Goal: Check status: Check status

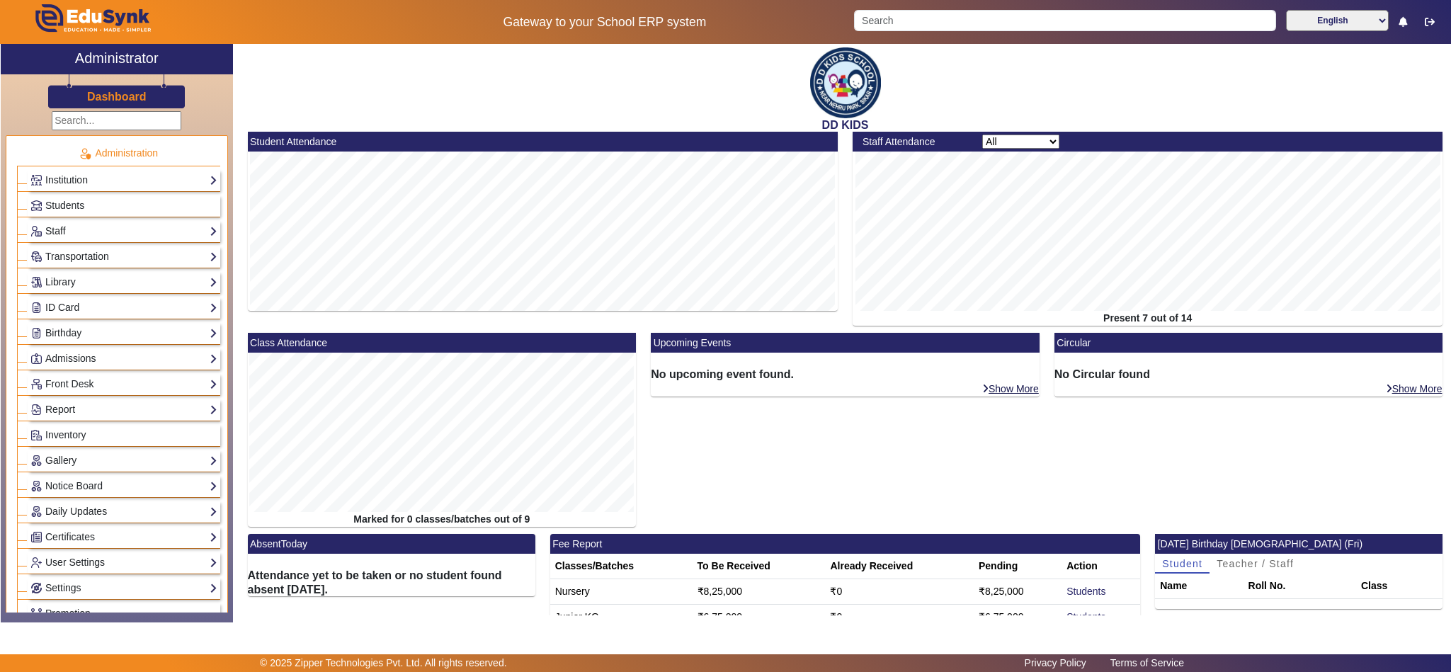
click at [62, 228] on link "Staff" at bounding box center [123, 231] width 187 height 16
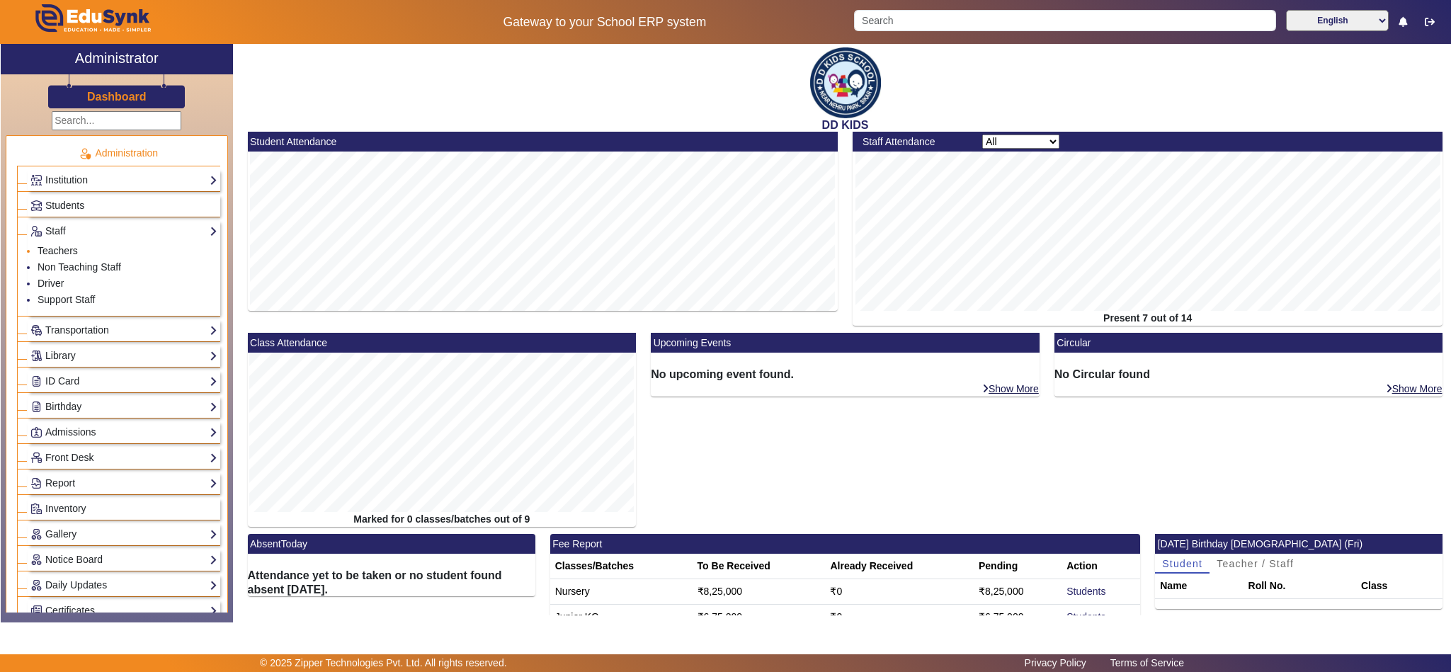
click at [58, 251] on link "Teachers" at bounding box center [58, 250] width 40 height 11
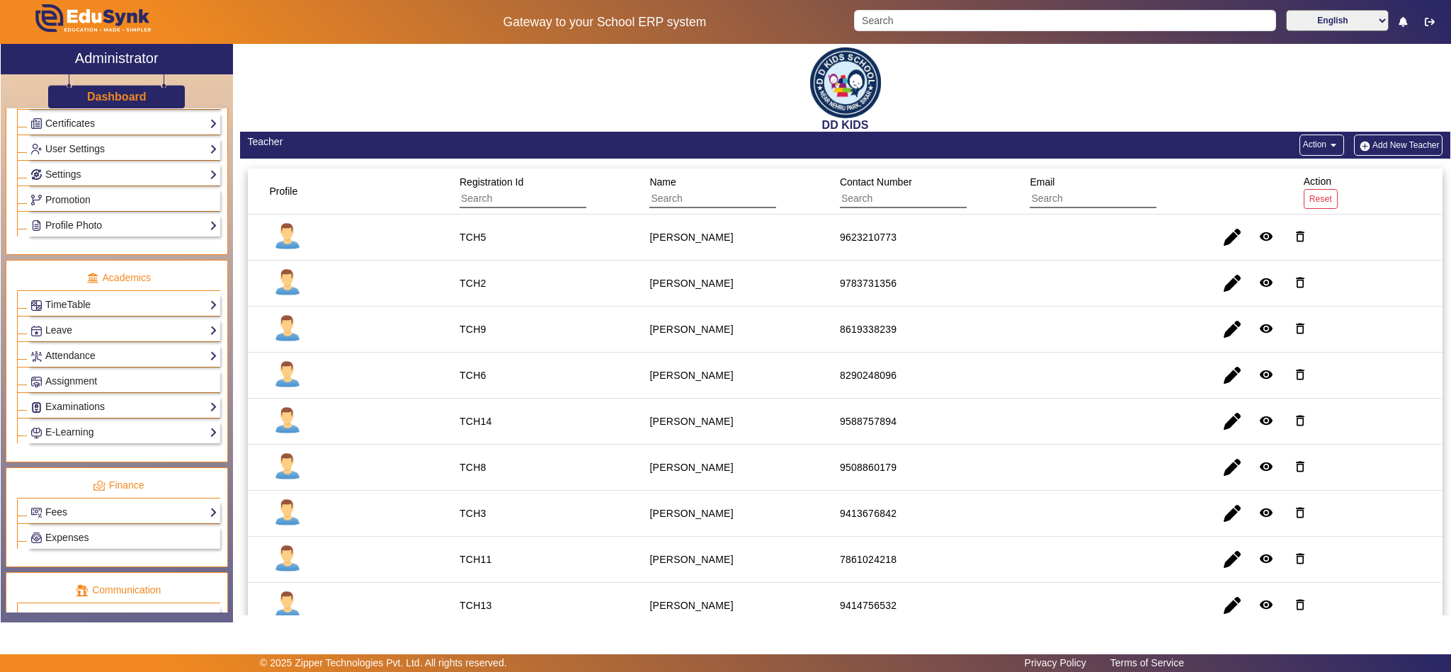
scroll to position [531, 0]
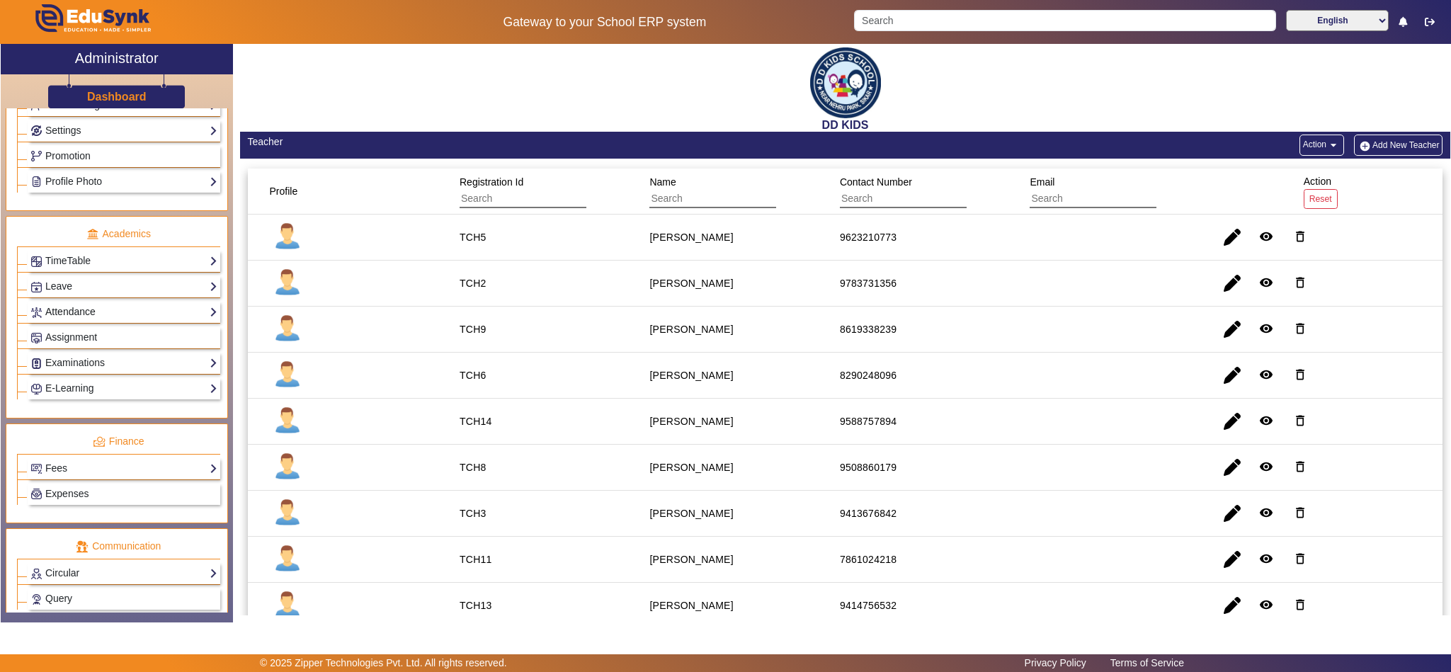
click at [84, 320] on link "Attendance" at bounding box center [123, 312] width 187 height 16
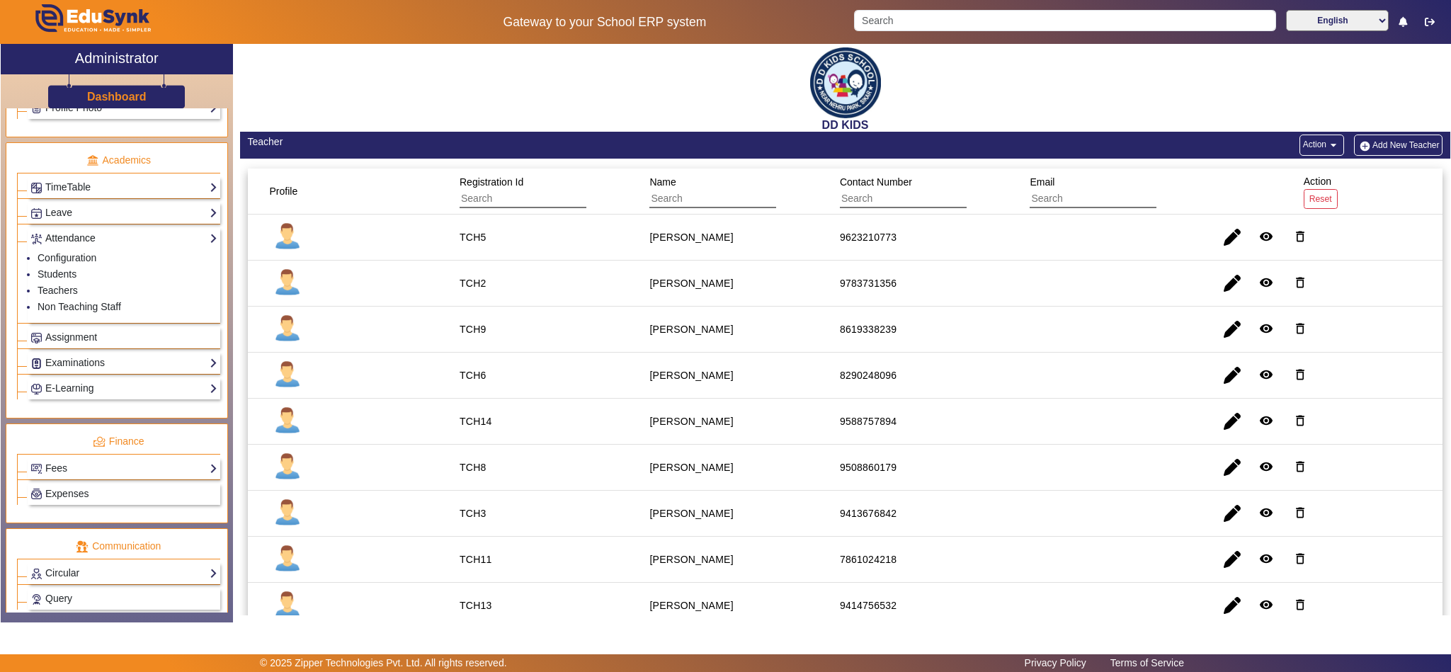
scroll to position [457, 0]
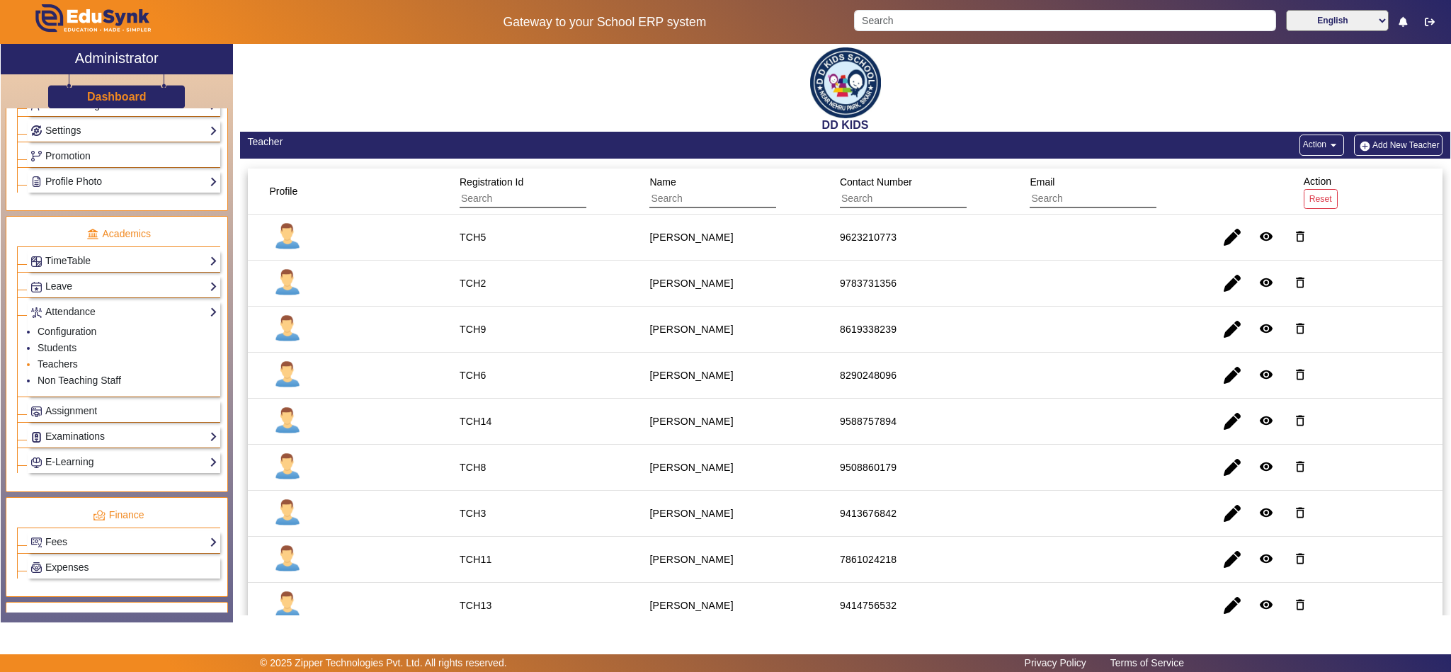
click at [60, 370] on link "Teachers" at bounding box center [58, 363] width 40 height 11
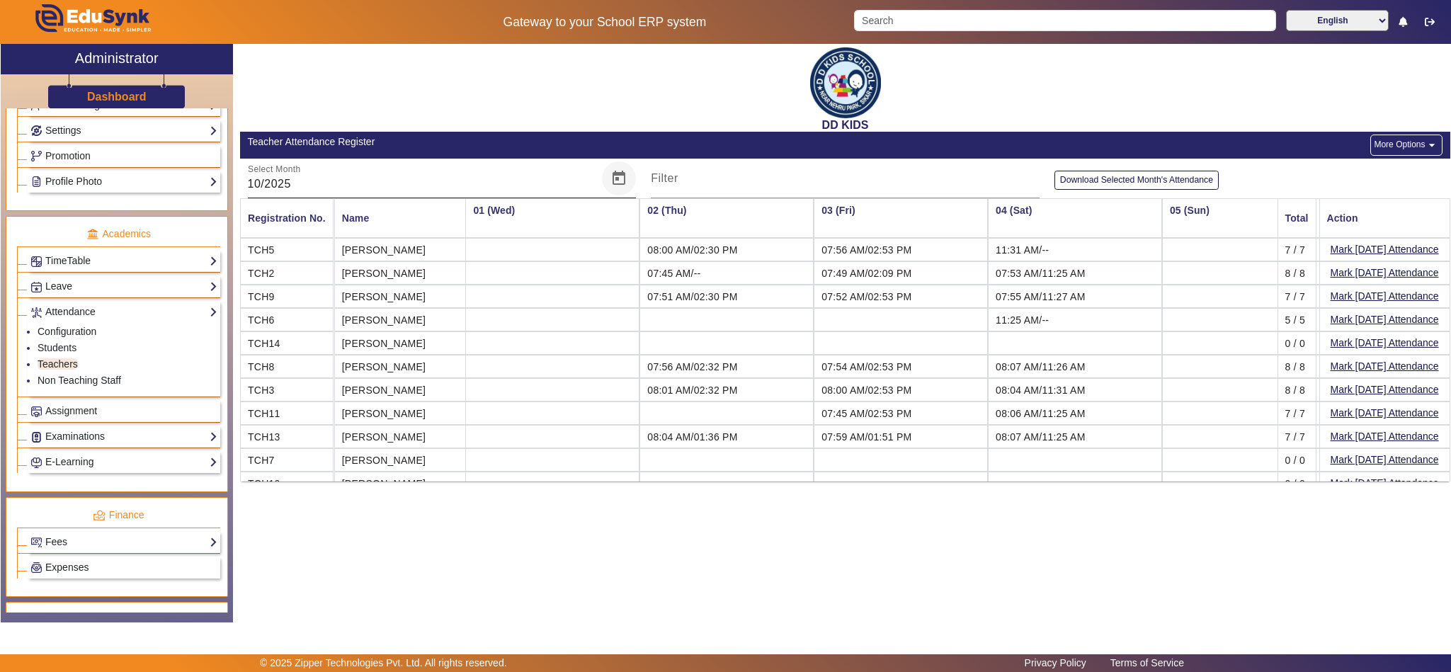
click at [619, 181] on span "Open calendar" at bounding box center [619, 178] width 34 height 34
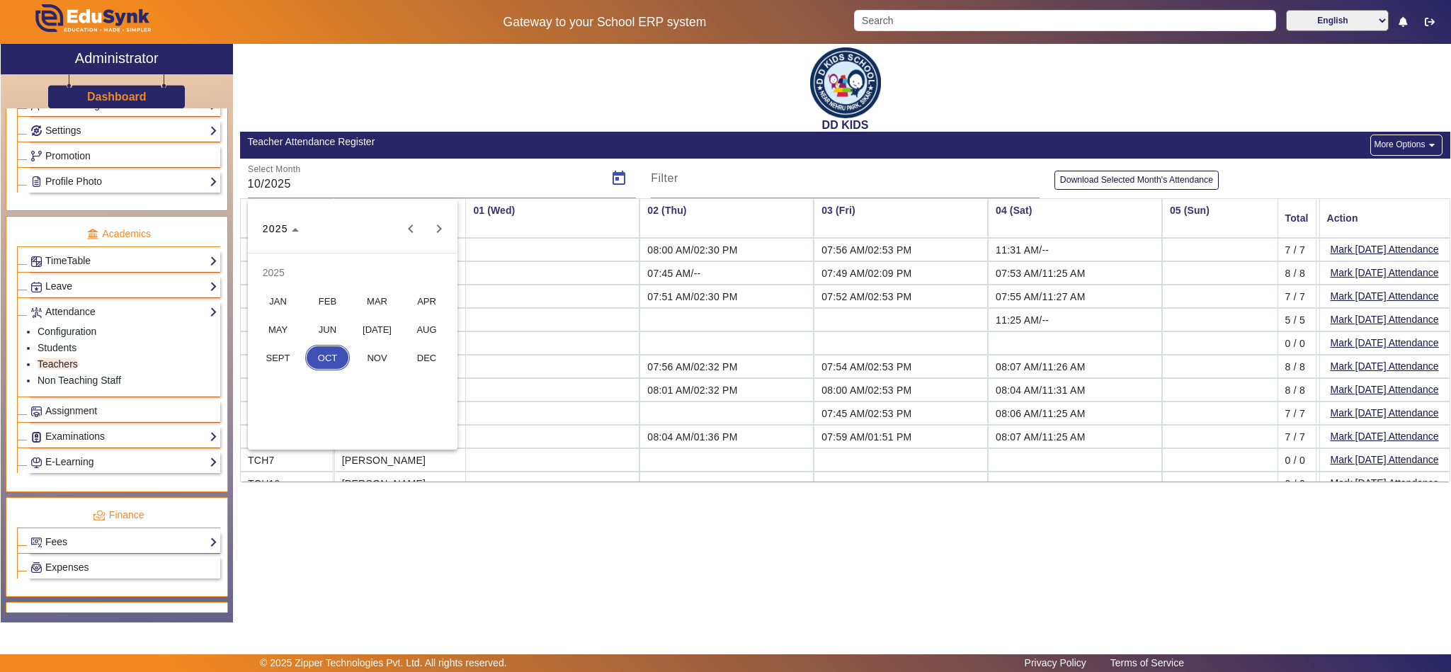
click at [277, 359] on span "SEPT" at bounding box center [278, 357] width 45 height 25
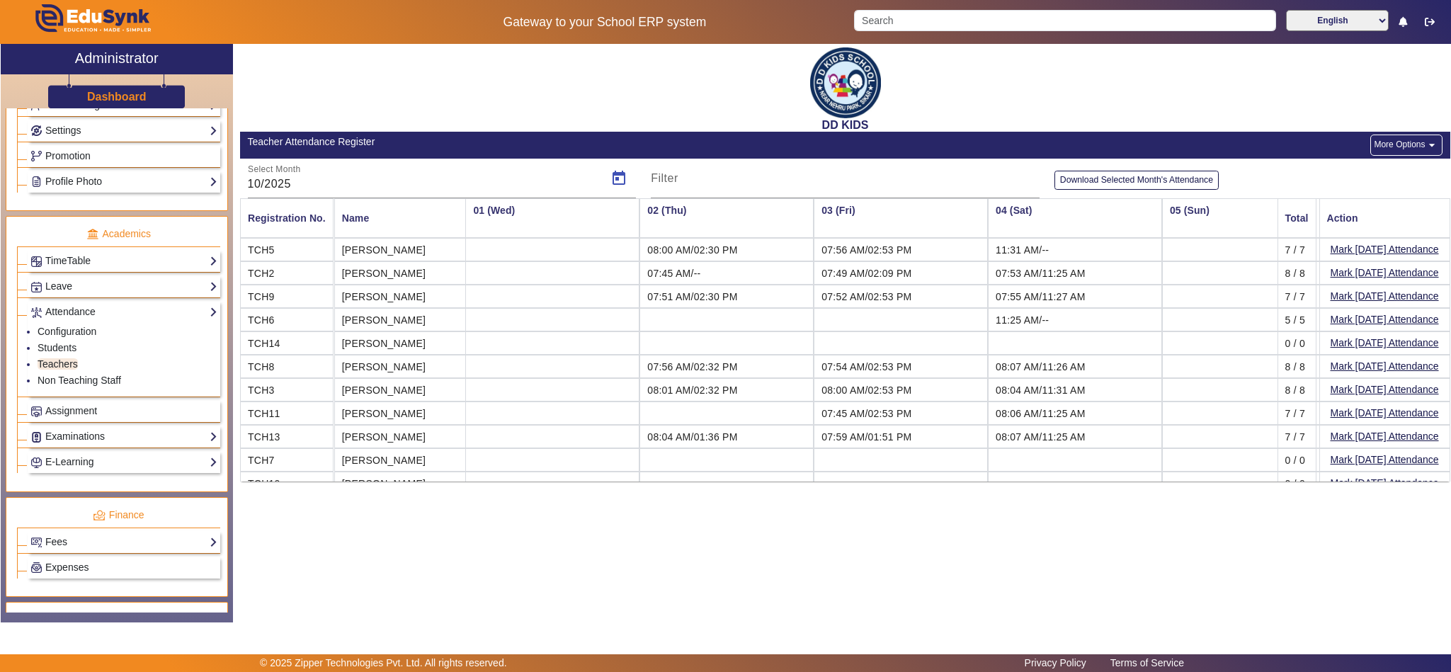
type input "09/2025"
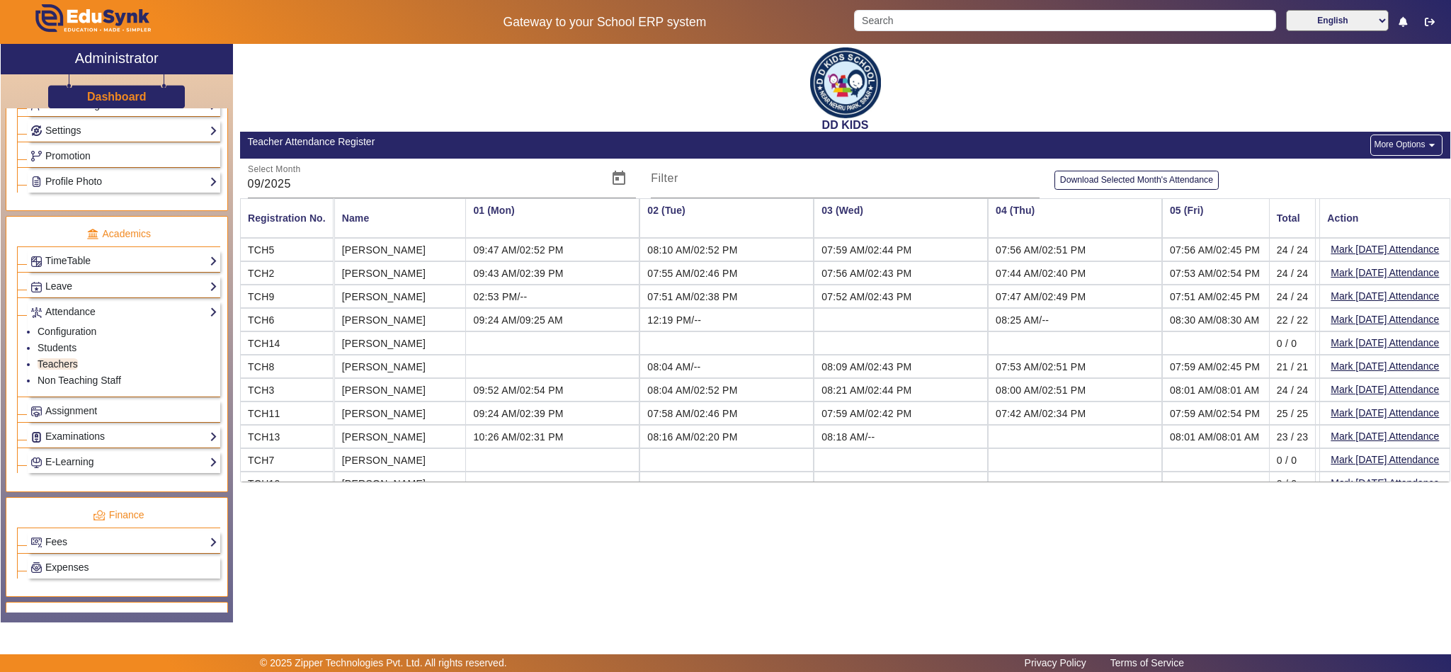
click at [1402, 22] on icon at bounding box center [1402, 22] width 8 height 10
click at [1080, 79] on div "DD KIDS" at bounding box center [845, 88] width 1210 height 88
click at [1426, 20] on icon "button" at bounding box center [1430, 22] width 10 height 10
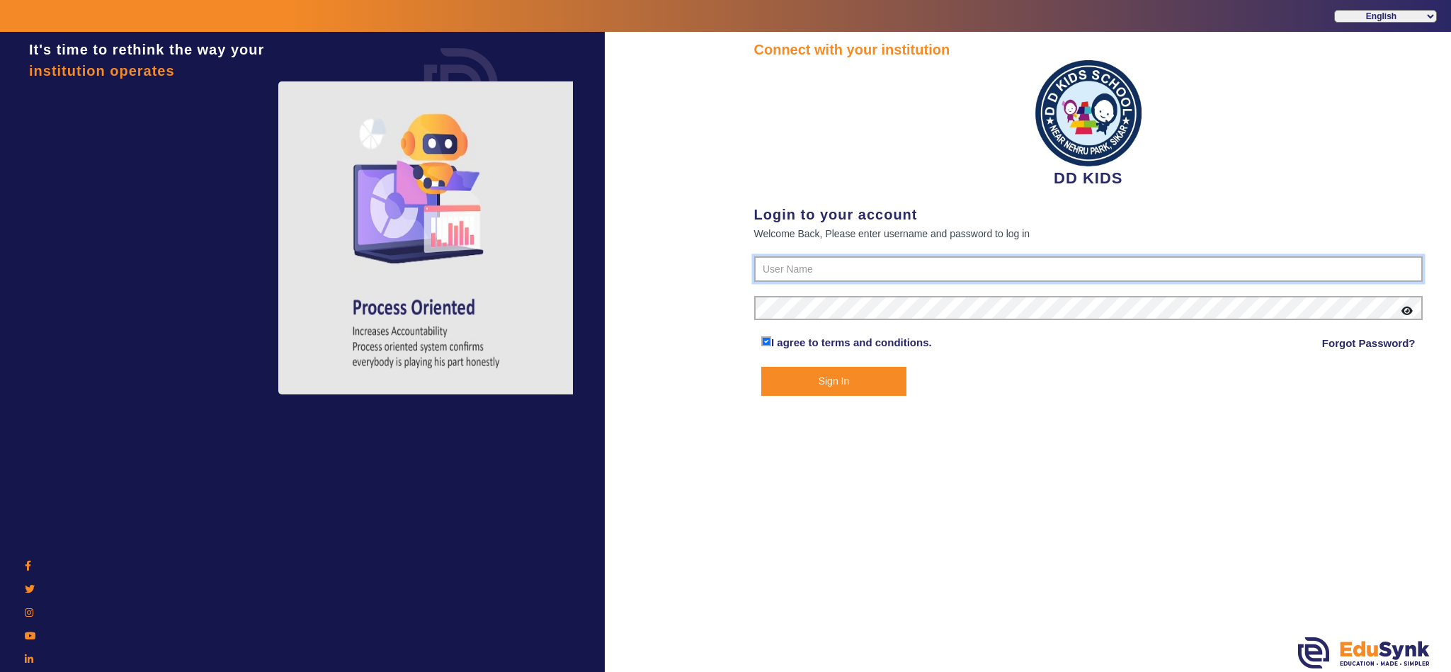
type input "8114466099"
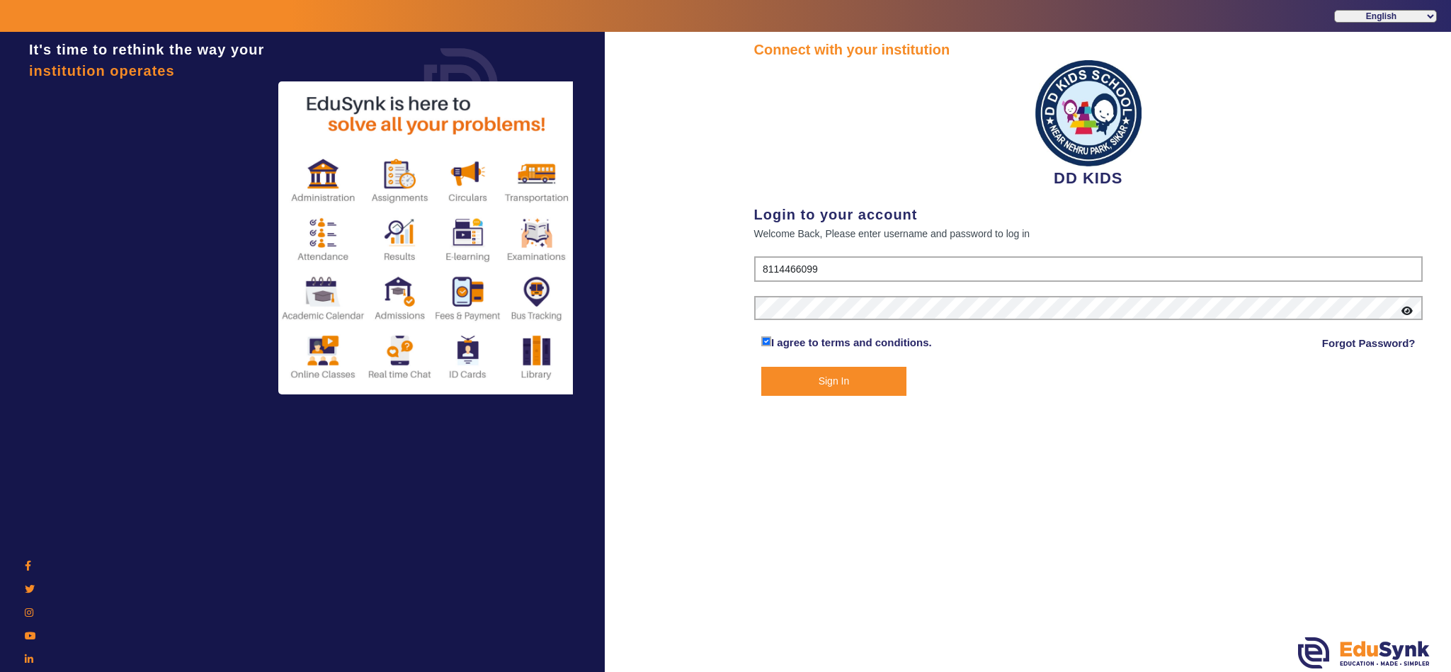
click at [1409, 311] on icon at bounding box center [1406, 311] width 11 height 10
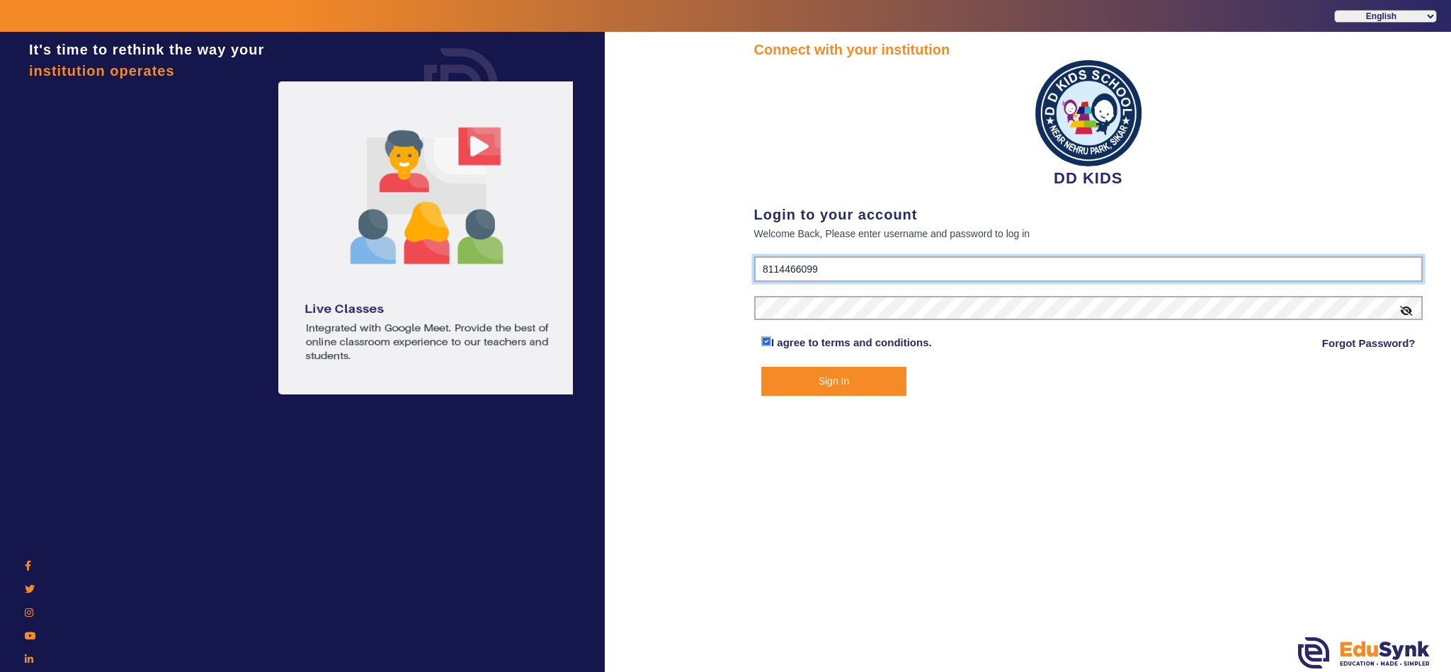
drag, startPoint x: 896, startPoint y: 263, endPoint x: 666, endPoint y: 242, distance: 231.8
click at [666, 242] on div "It's time to rethink the way your institution operates Connect with your instit…" at bounding box center [725, 368] width 1451 height 672
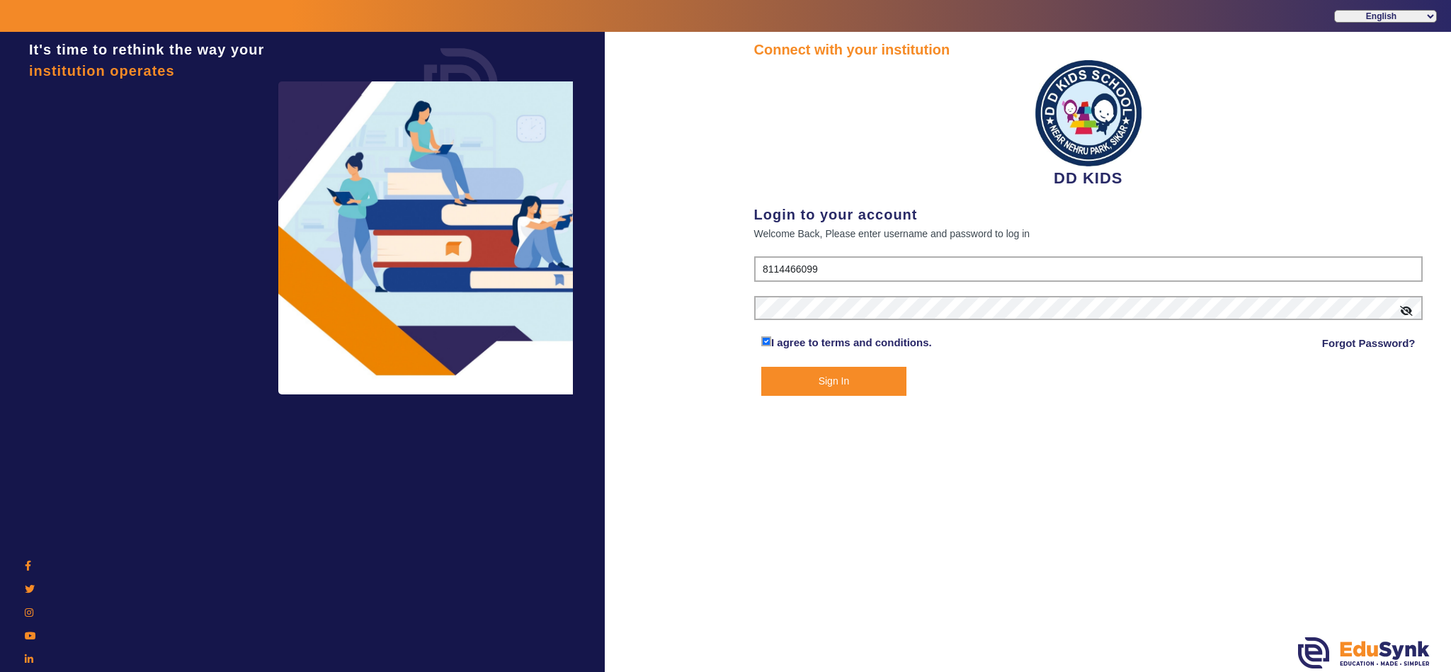
click at [1177, 504] on div "Connect with your institution DD KIDS Login to your account Welcome Back, Pleas…" at bounding box center [1089, 354] width 726 height 644
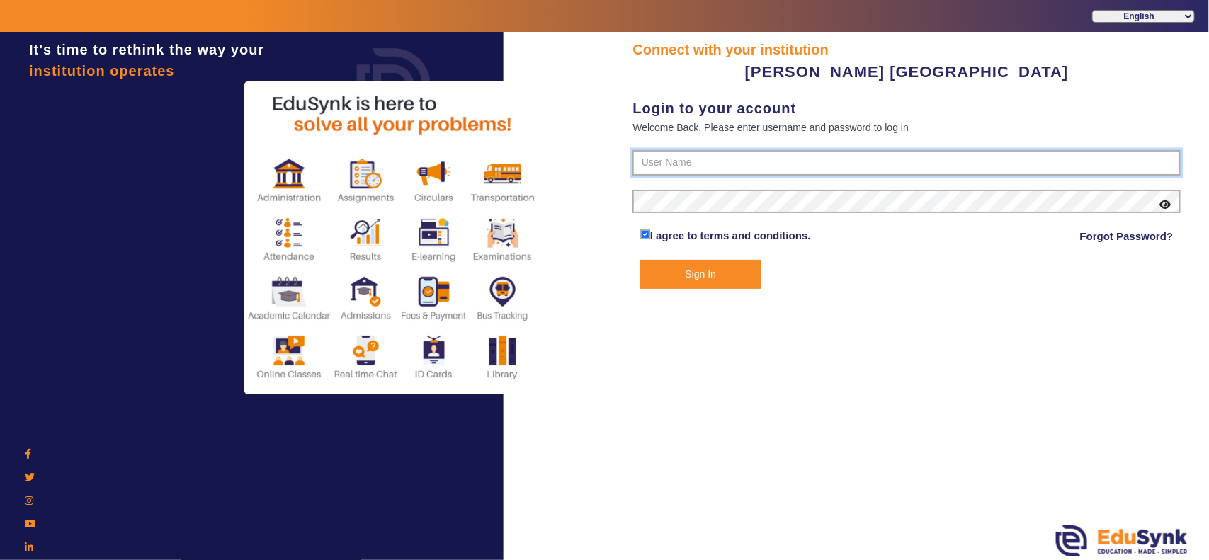
type input "7685859009"
click at [685, 278] on button "Sign In" at bounding box center [700, 274] width 121 height 29
